Goal: Register for event/course

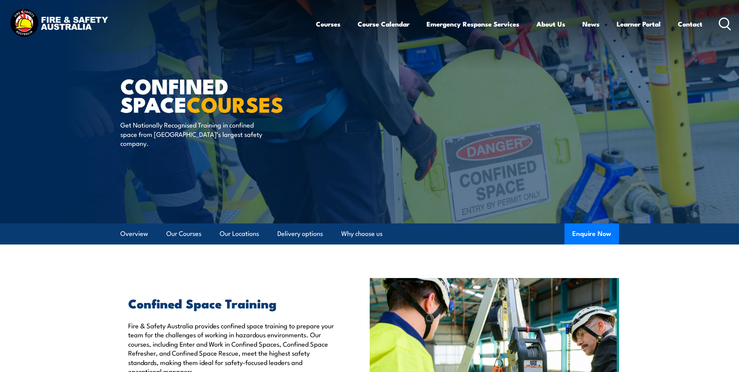
scroll to position [5, 0]
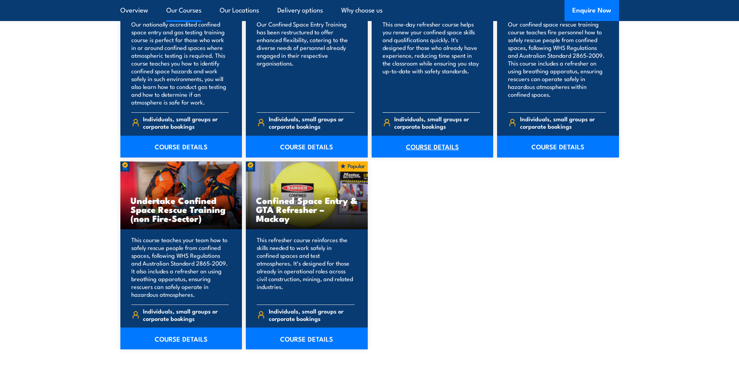
scroll to position [718, 0]
click at [194, 212] on h3 "Undertake Confined Space Rescue Training (non Fire-Sector)" at bounding box center [182, 208] width 102 height 27
click at [187, 339] on link "COURSE DETAILS" at bounding box center [181, 338] width 122 height 22
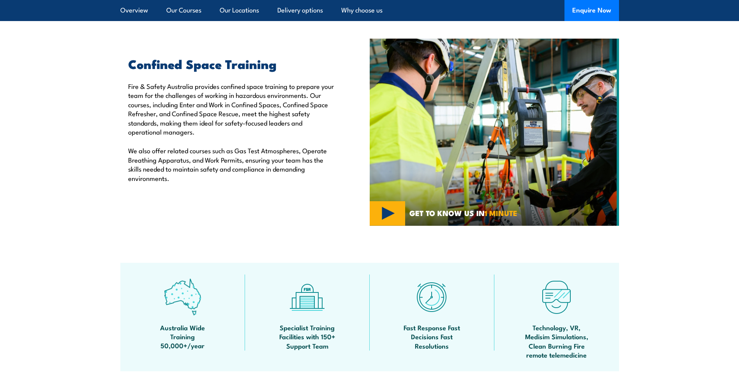
scroll to position [239, 0]
click at [429, 175] on img at bounding box center [494, 132] width 249 height 187
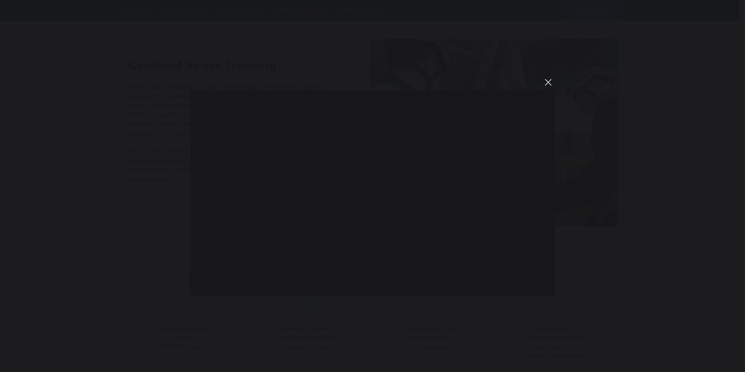
click at [553, 81] on button "You can close this modal content with the ESC key" at bounding box center [548, 82] width 13 height 13
